Goal: Find specific page/section: Find specific page/section

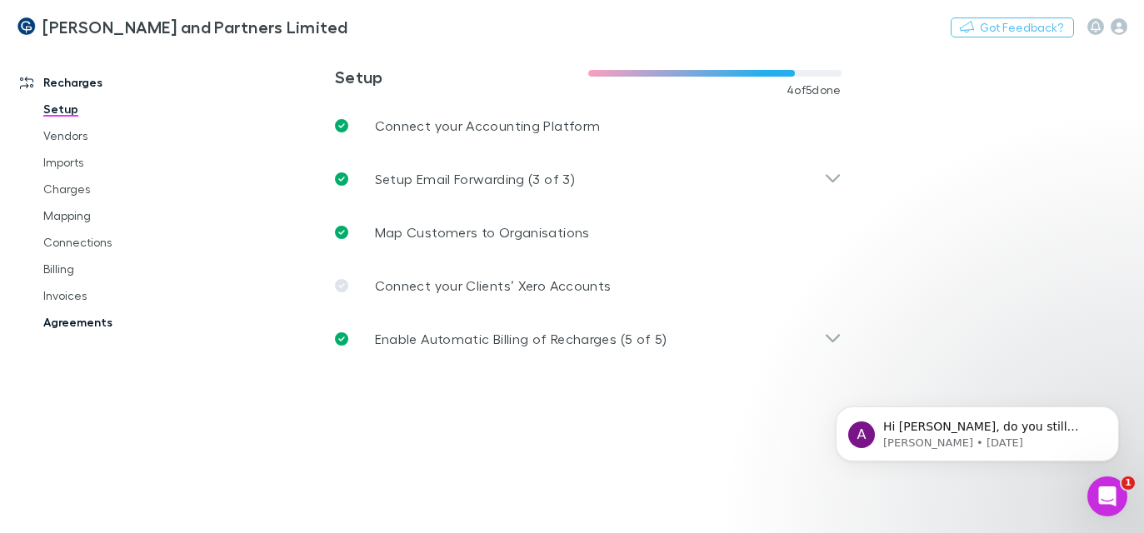
click at [73, 332] on link "Agreements" at bounding box center [121, 322] width 188 height 27
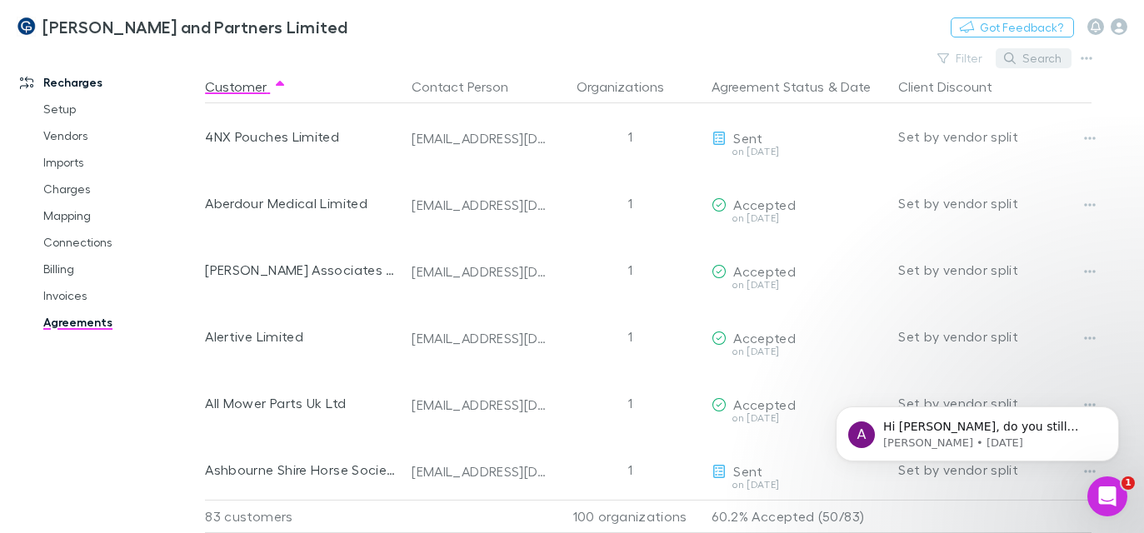
click at [1028, 57] on button "Search" at bounding box center [1034, 58] width 76 height 20
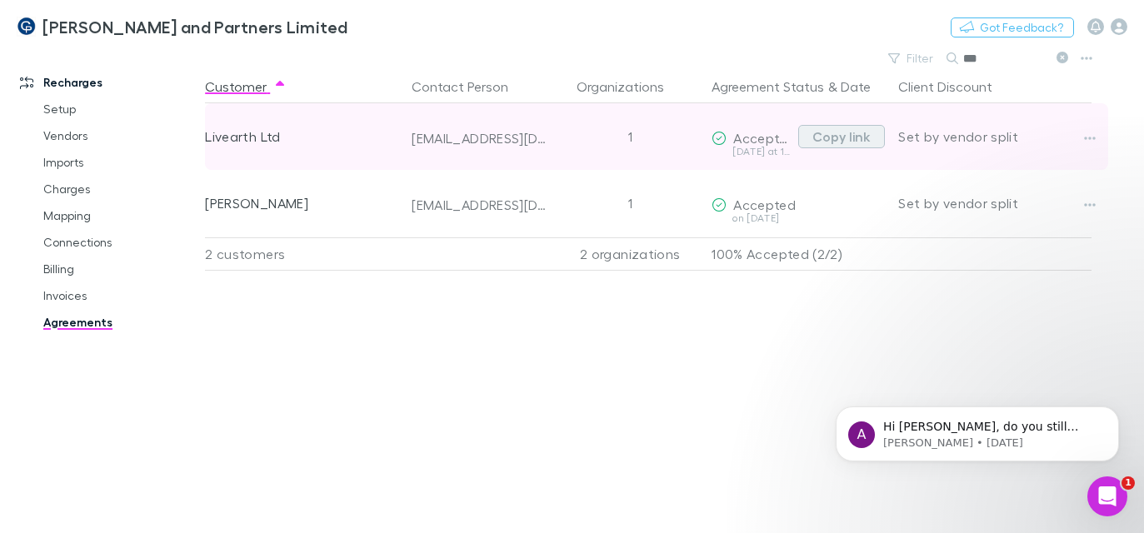
type input "***"
click at [871, 130] on button "Copy link" at bounding box center [841, 136] width 87 height 23
